Goal: Ask a question

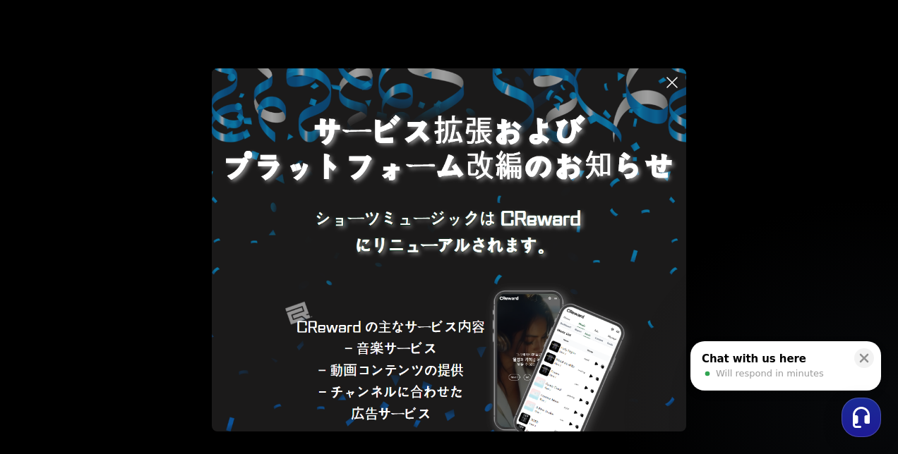
scroll to position [110, 0]
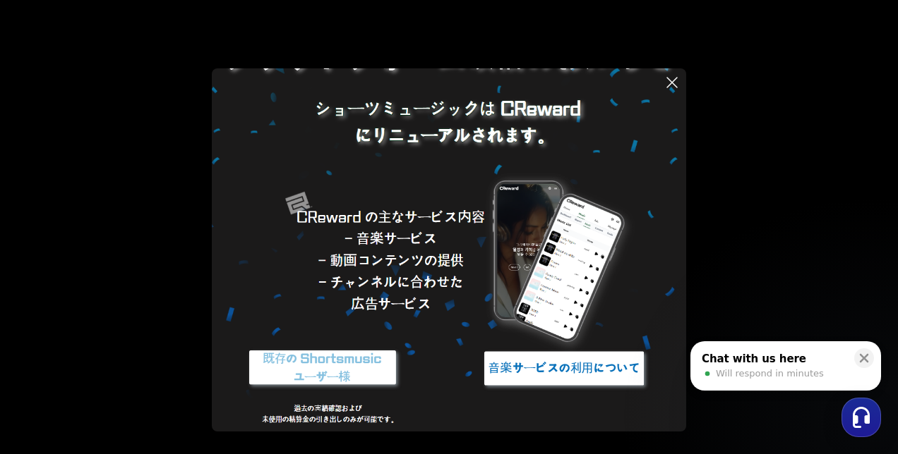
click at [755, 368] on span "Will respond in minutes" at bounding box center [770, 374] width 108 height 13
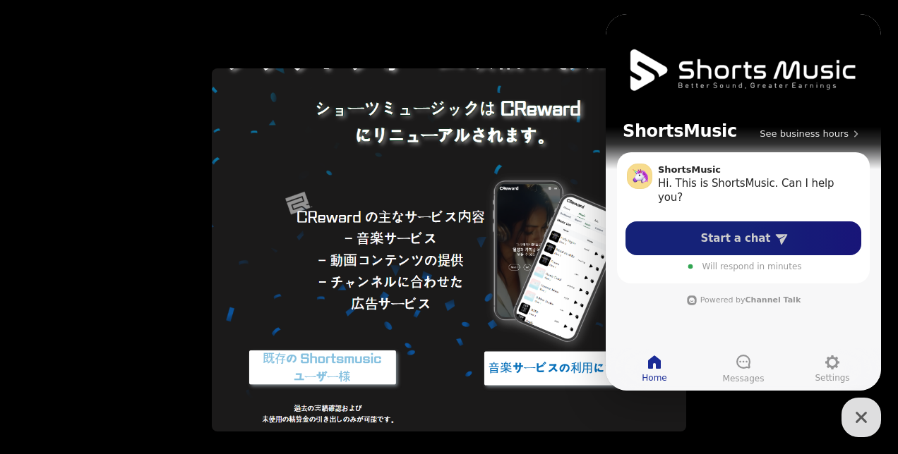
click at [735, 238] on span "Start a chat" at bounding box center [736, 238] width 70 height 14
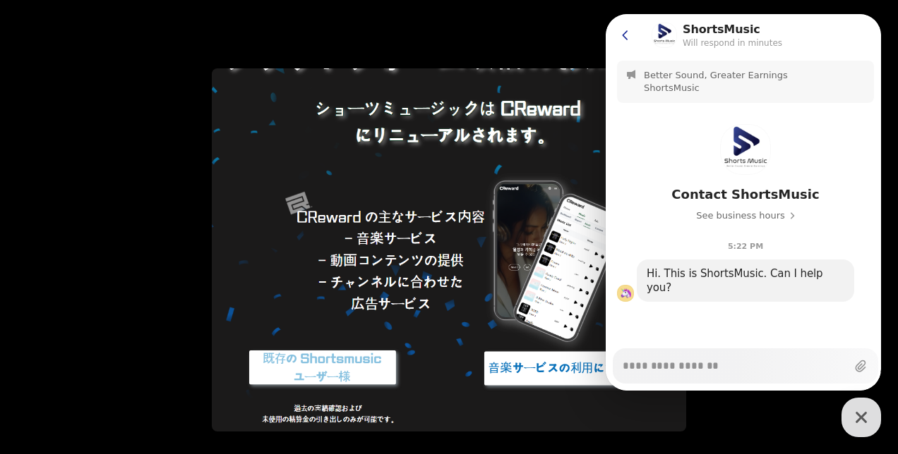
type textarea "*"
click at [621, 34] on icon at bounding box center [625, 35] width 14 height 14
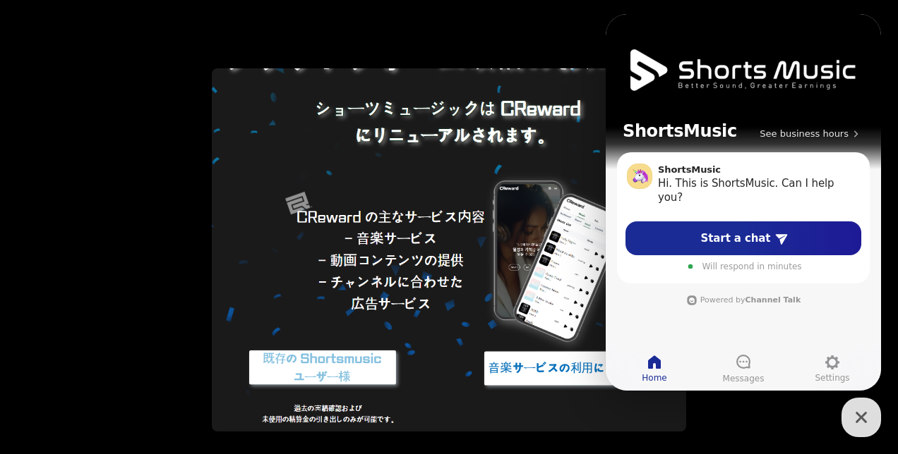
click at [871, 419] on icon "button" at bounding box center [860, 417] width 25 height 25
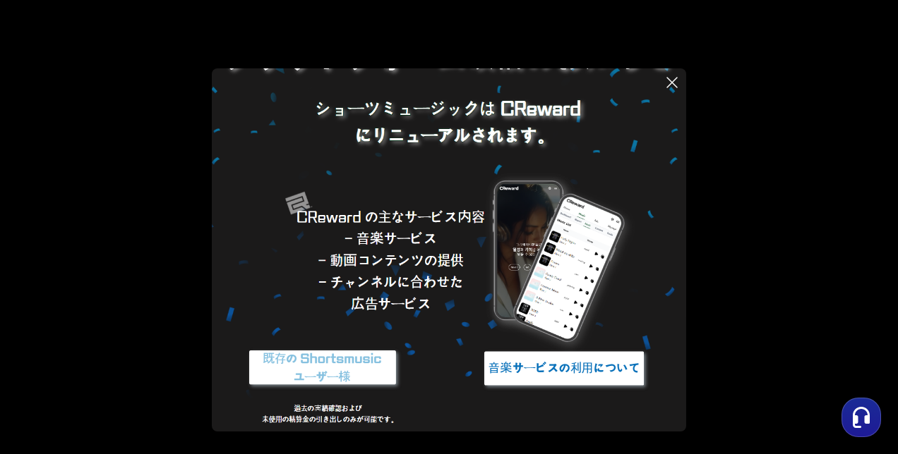
click at [330, 361] on img at bounding box center [322, 368] width 176 height 53
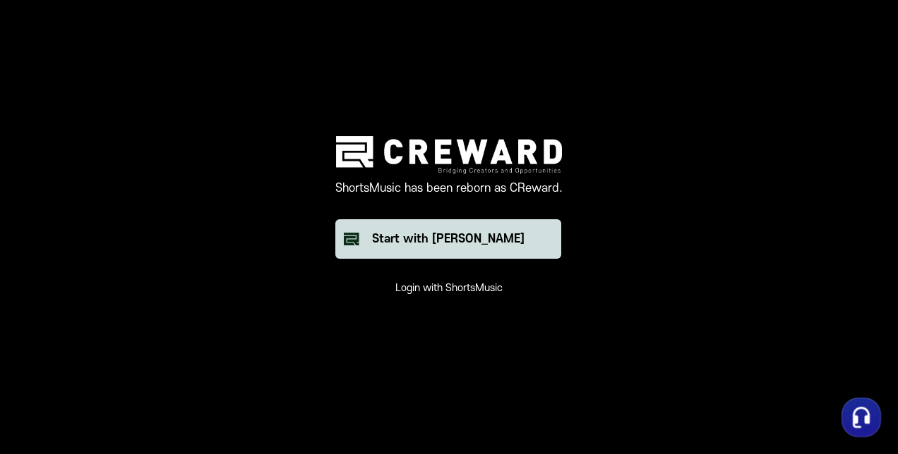
click at [436, 243] on div "Start with [PERSON_NAME]" at bounding box center [448, 239] width 152 height 17
